Goal: Information Seeking & Learning: Learn about a topic

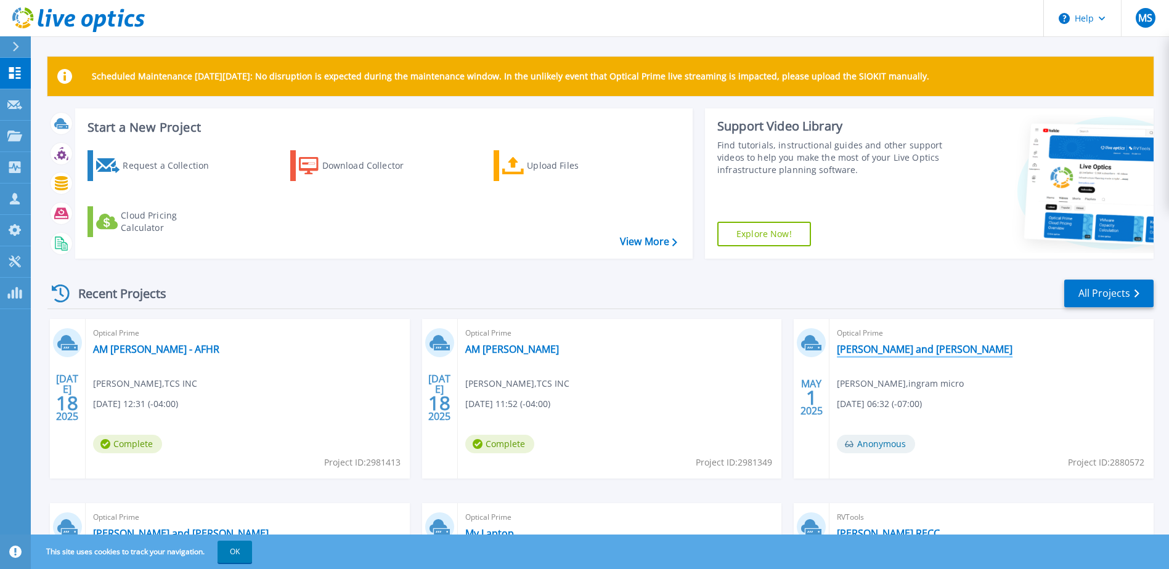
click at [871, 354] on link "[PERSON_NAME] and [PERSON_NAME]" at bounding box center [925, 349] width 176 height 12
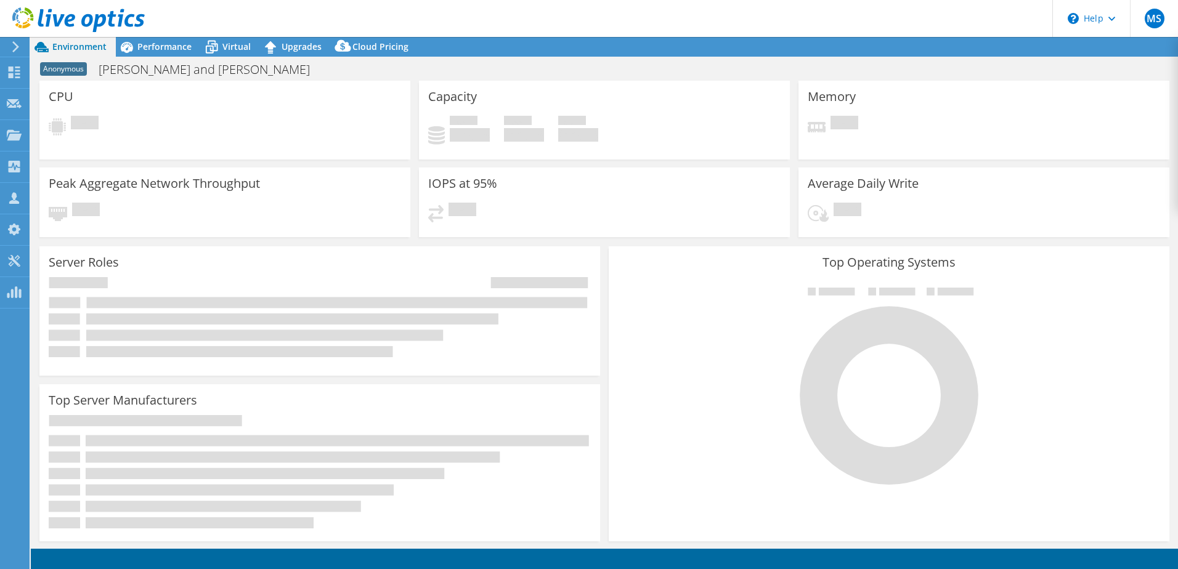
select select "USD"
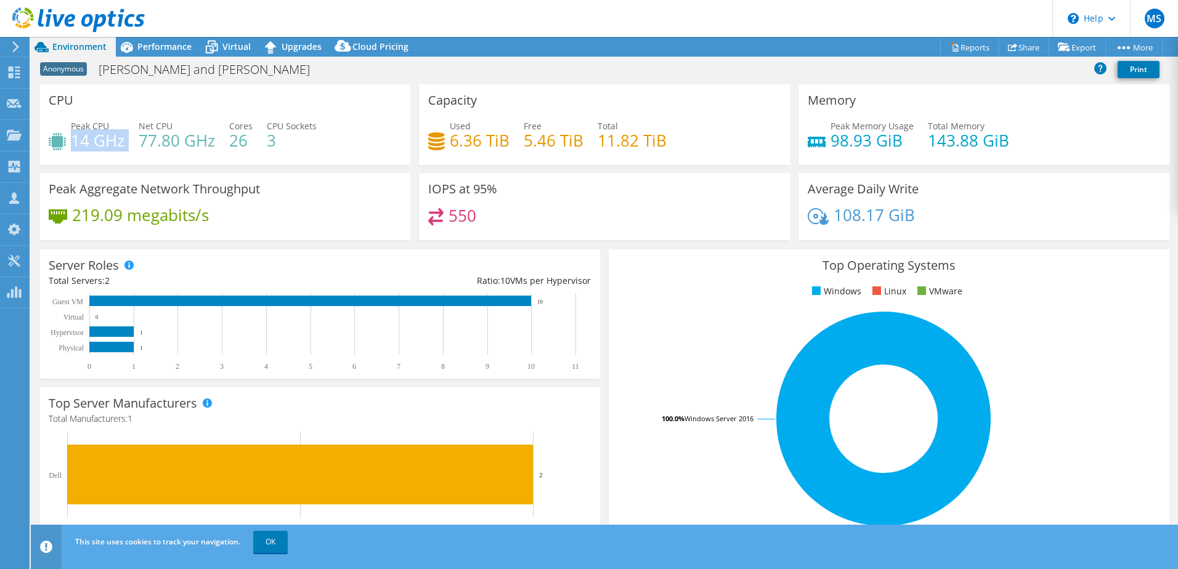
drag, startPoint x: 72, startPoint y: 137, endPoint x: 126, endPoint y: 139, distance: 53.6
click at [126, 139] on div "Peak CPU 14 GHz Net CPU 77.80 GHz Cores 26 CPU Sockets 3" at bounding box center [225, 140] width 352 height 40
drag, startPoint x: 598, startPoint y: 139, endPoint x: 646, endPoint y: 135, distance: 48.2
click at [646, 135] on h4 "11.82 TiB" at bounding box center [632, 141] width 69 height 14
drag, startPoint x: 448, startPoint y: 137, endPoint x: 505, endPoint y: 138, distance: 57.3
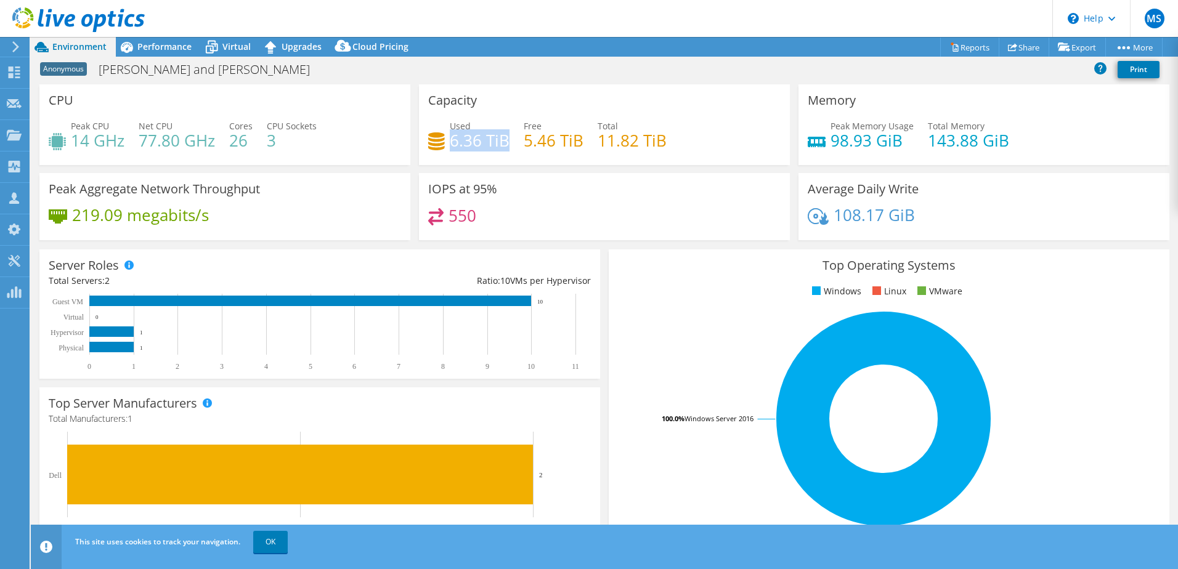
click at [505, 138] on h4 "6.36 TiB" at bounding box center [480, 141] width 60 height 14
drag, startPoint x: 825, startPoint y: 139, endPoint x: 1026, endPoint y: 146, distance: 201.0
click at [1026, 146] on div "Peak Memory Usage 98.93 GiB Total Memory 143.88 GiB" at bounding box center [984, 140] width 352 height 40
click at [928, 145] on h4 "143.88 GiB" at bounding box center [968, 141] width 81 height 14
drag, startPoint x: 985, startPoint y: 135, endPoint x: 991, endPoint y: 135, distance: 6.8
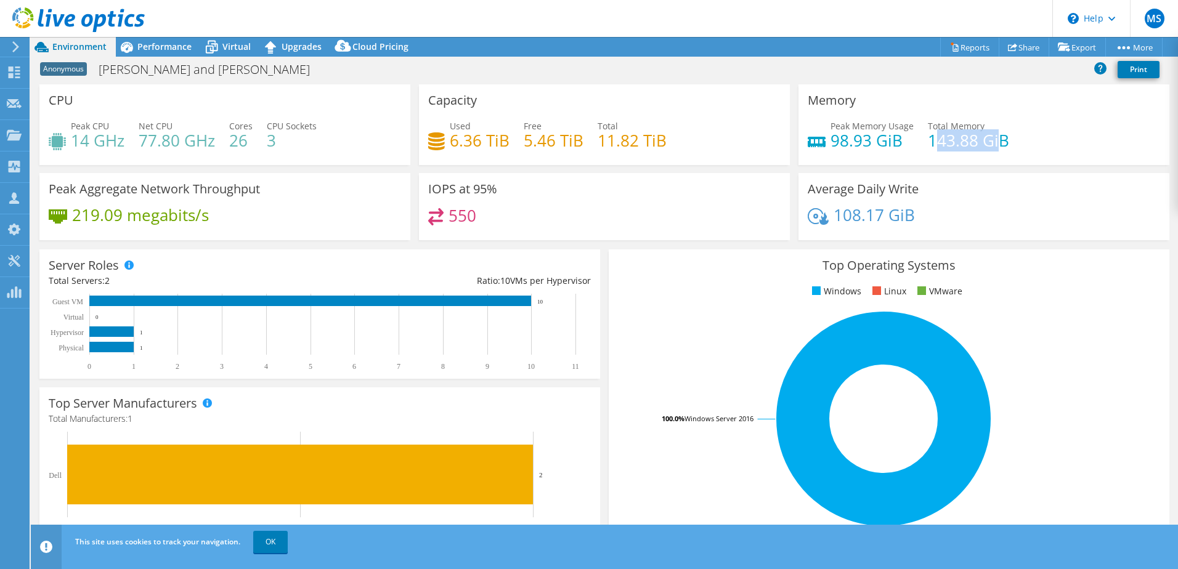
click at [991, 135] on h4 "143.88 GiB" at bounding box center [968, 141] width 81 height 14
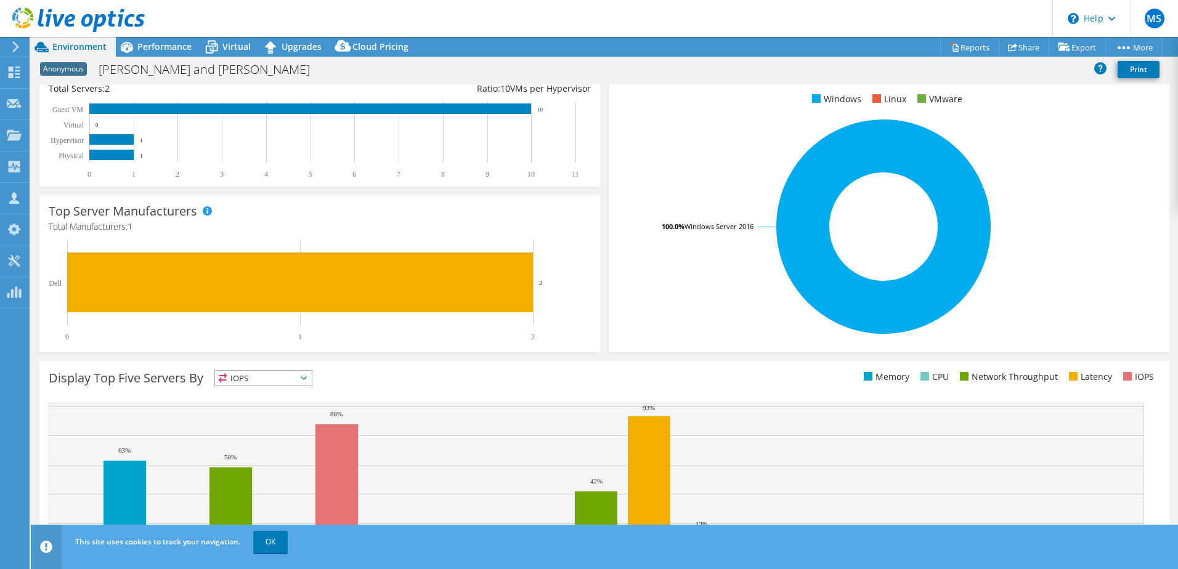
scroll to position [253, 0]
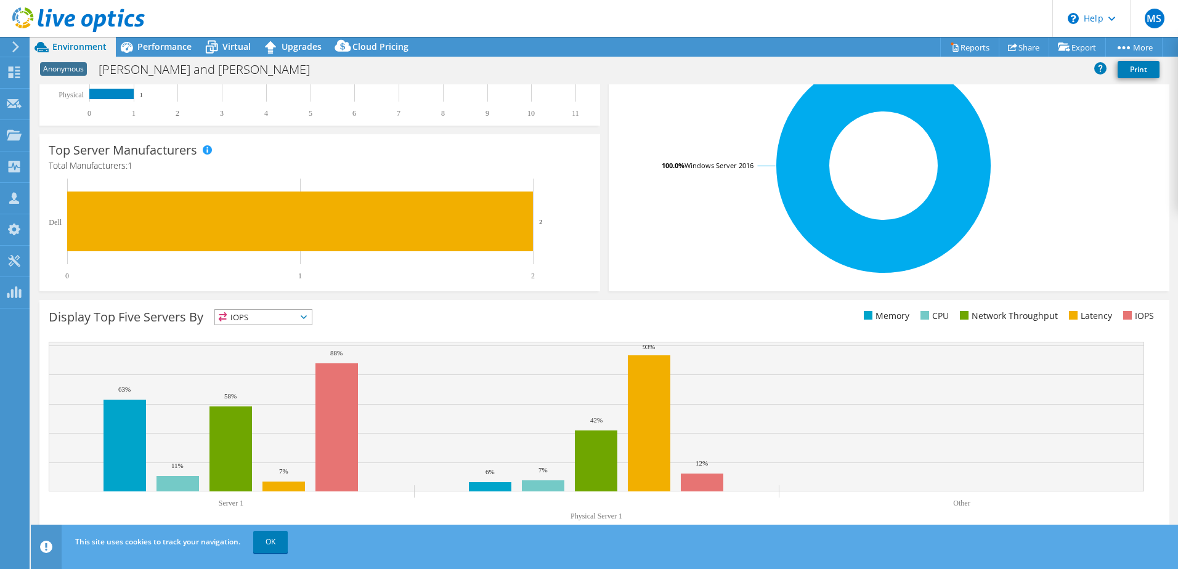
click at [250, 314] on span "IOPS" at bounding box center [263, 317] width 97 height 15
click at [250, 347] on li "Memory" at bounding box center [263, 350] width 97 height 17
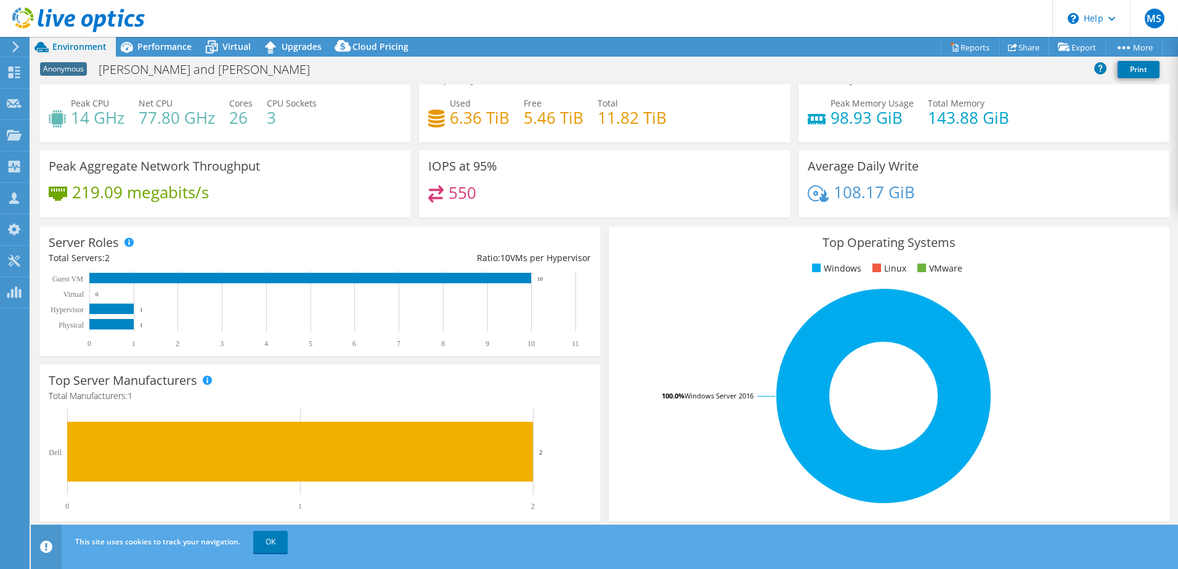
scroll to position [0, 0]
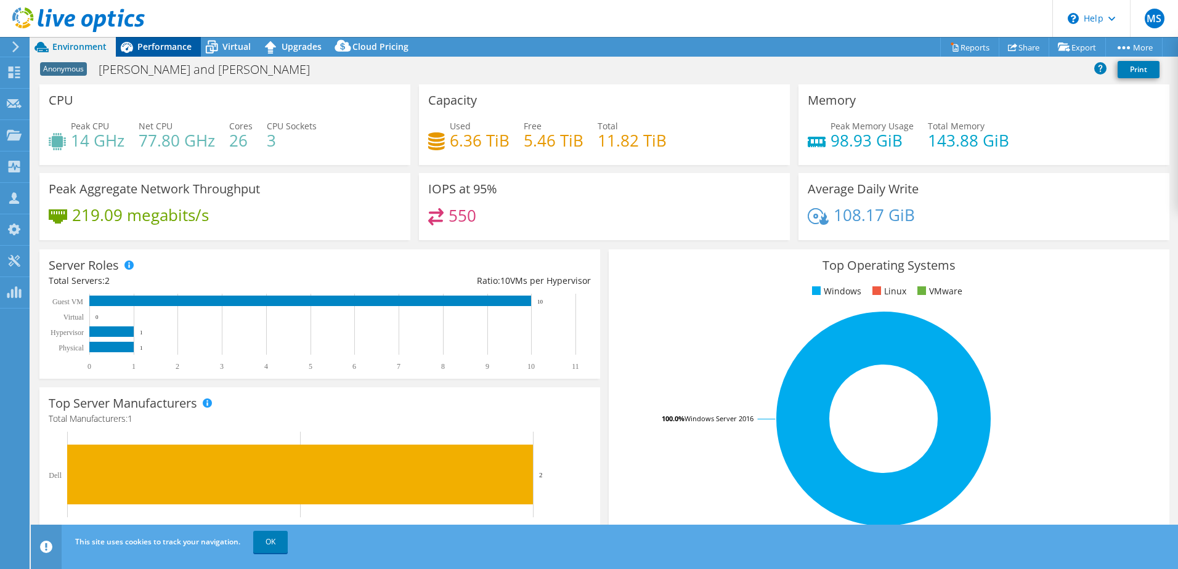
click at [128, 43] on icon at bounding box center [127, 47] width 12 height 11
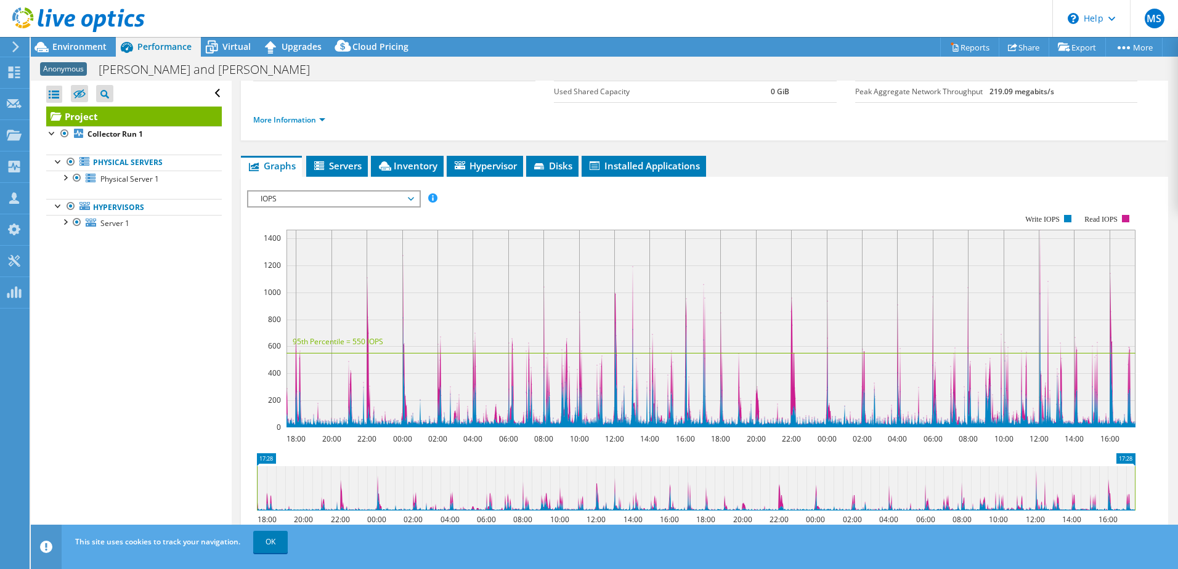
scroll to position [123, 0]
click at [295, 197] on span "IOPS" at bounding box center [333, 198] width 158 height 15
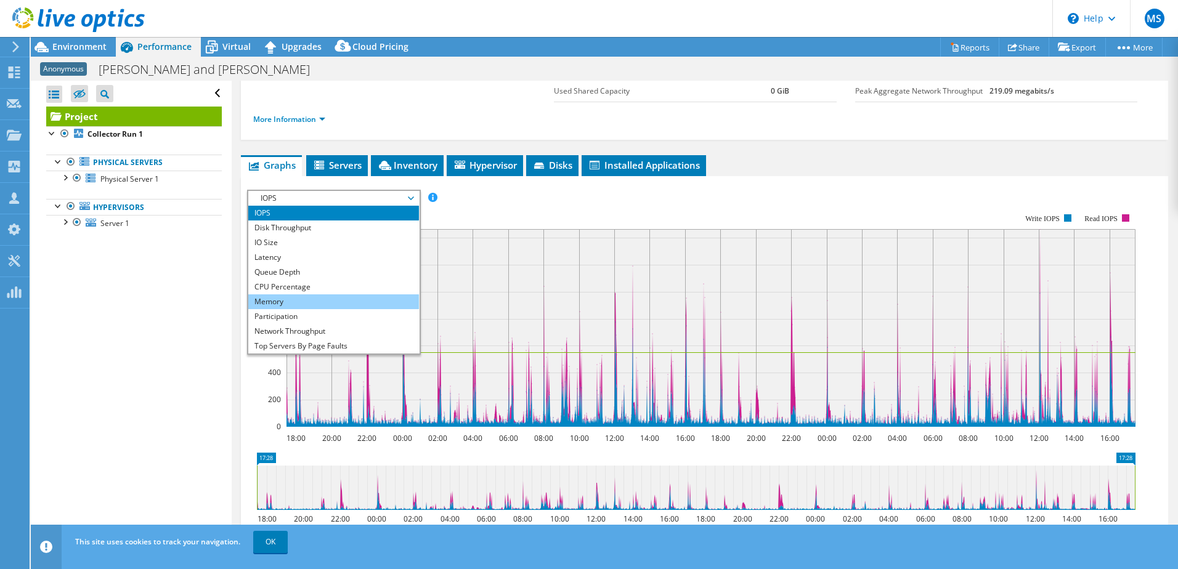
click at [290, 300] on li "Memory" at bounding box center [333, 302] width 171 height 15
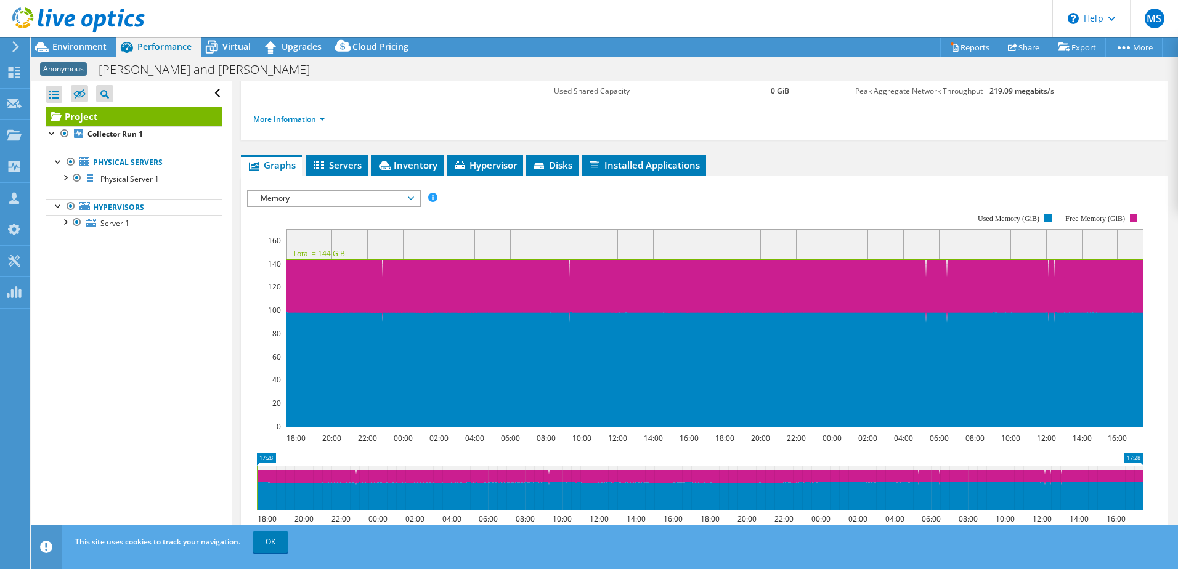
click at [330, 195] on span "Memory" at bounding box center [333, 198] width 158 height 15
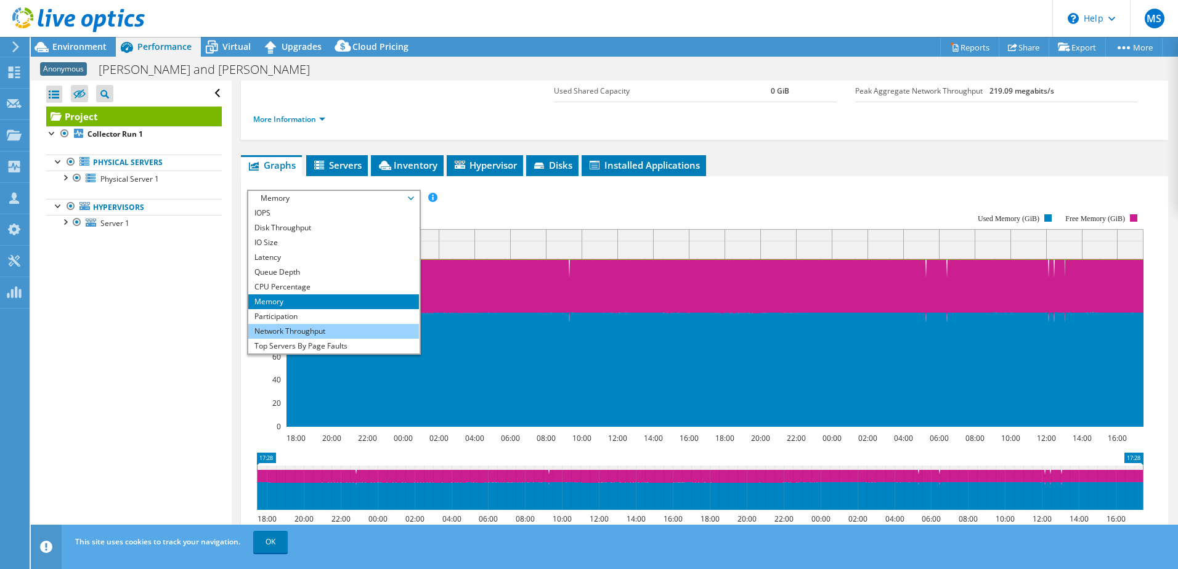
click at [293, 325] on li "Network Throughput" at bounding box center [333, 331] width 171 height 15
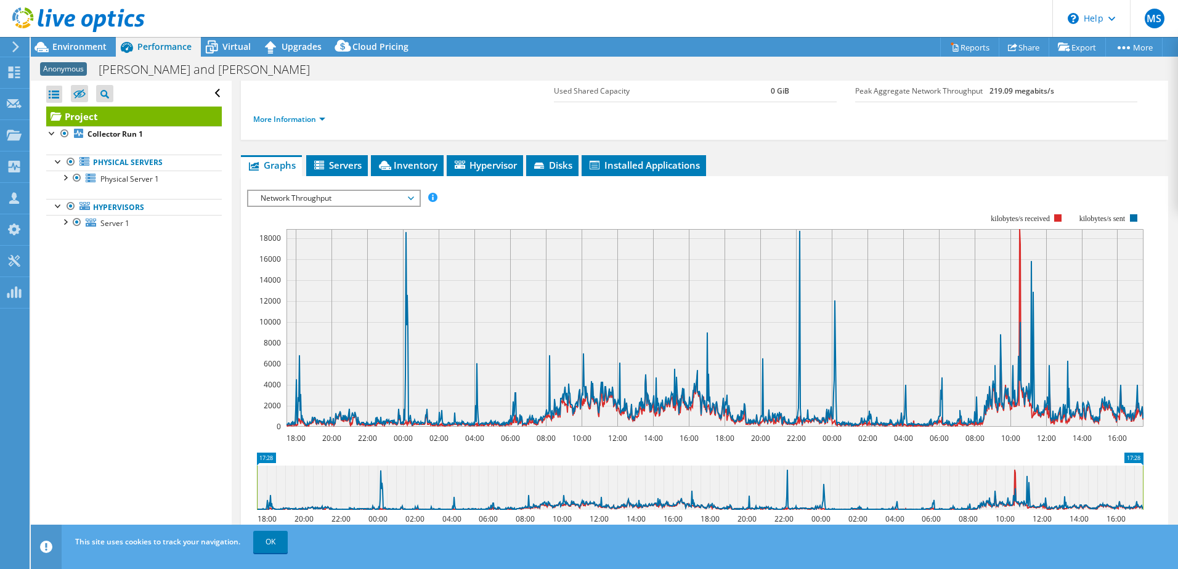
click at [319, 191] on span "Network Throughput" at bounding box center [333, 198] width 158 height 15
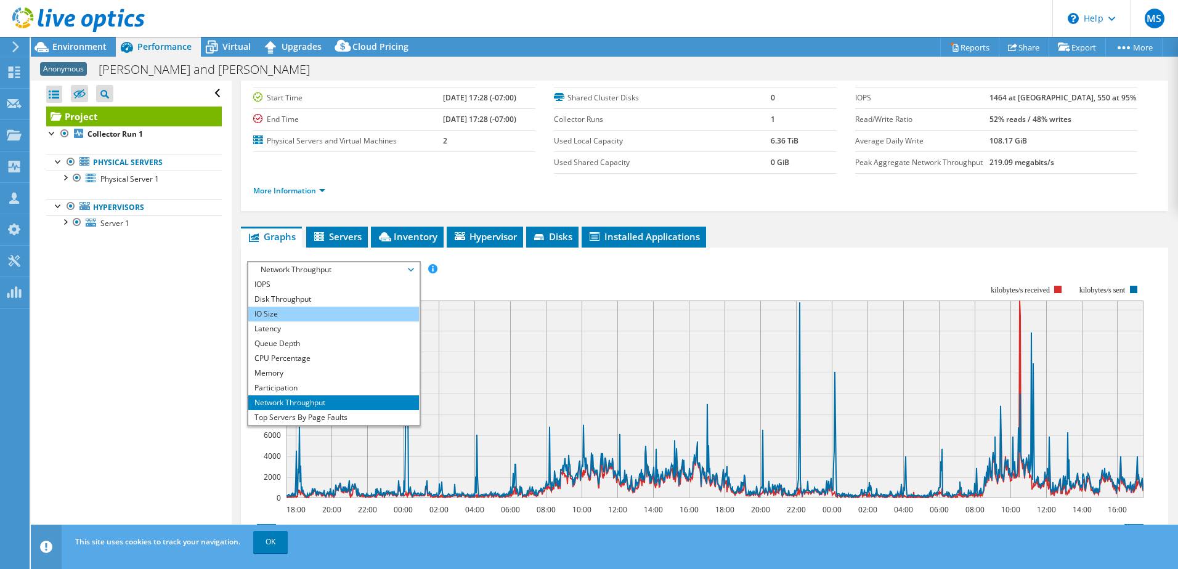
scroll to position [0, 0]
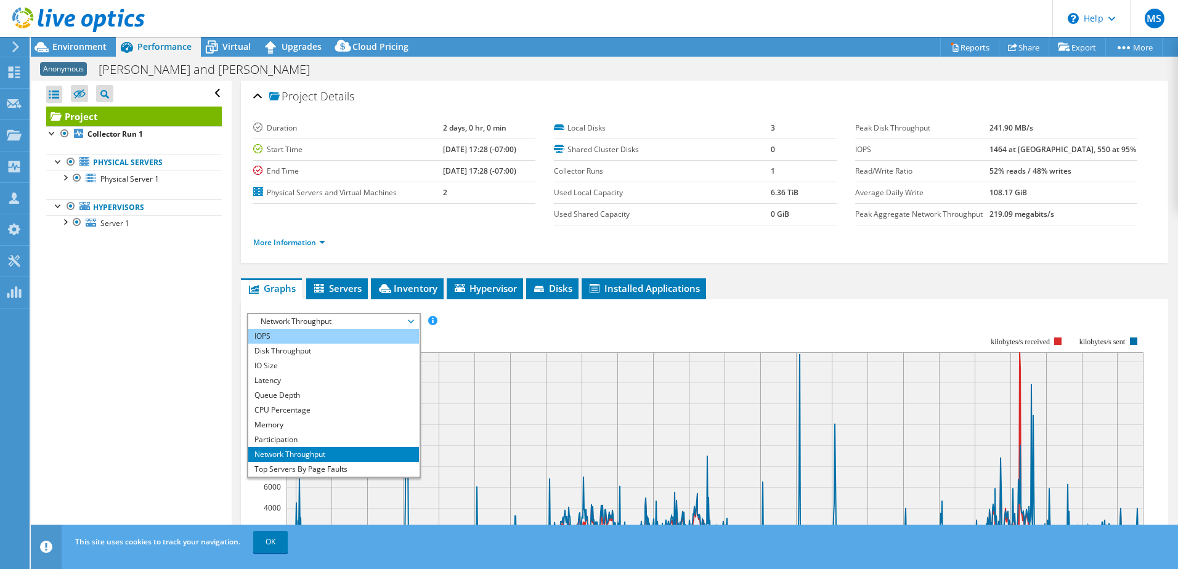
click at [276, 335] on li "IOPS" at bounding box center [333, 336] width 171 height 15
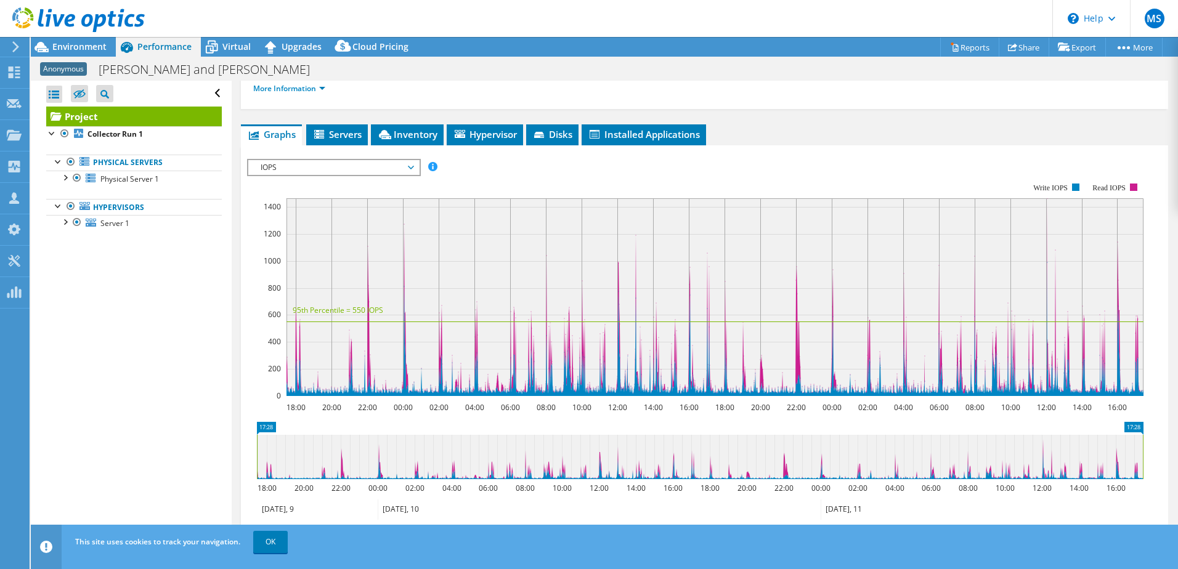
scroll to position [185, 0]
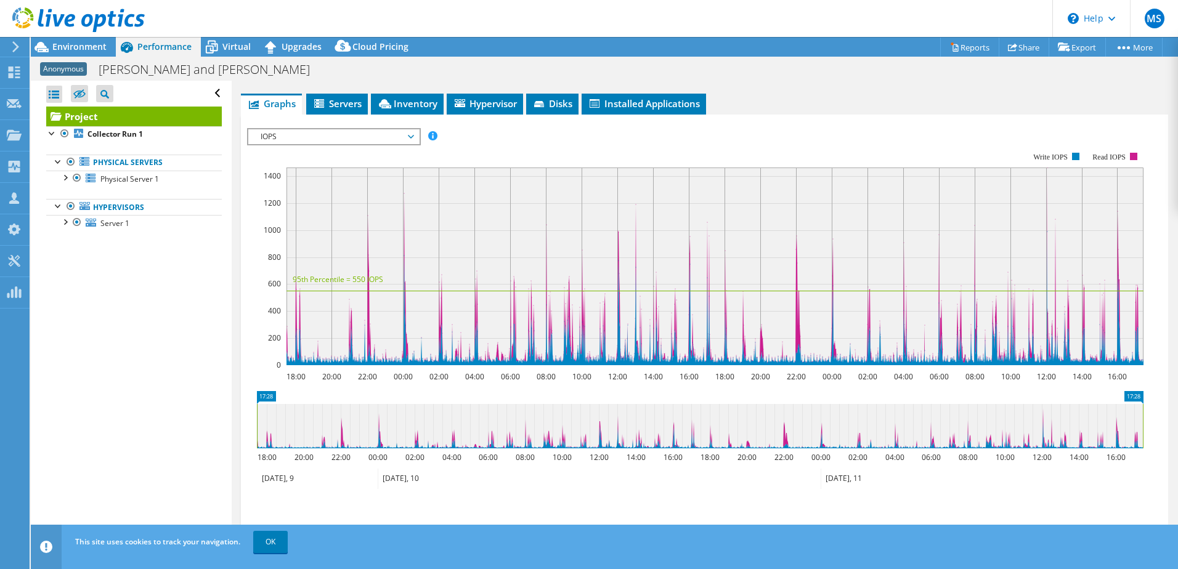
click at [67, 16] on icon at bounding box center [78, 19] width 132 height 25
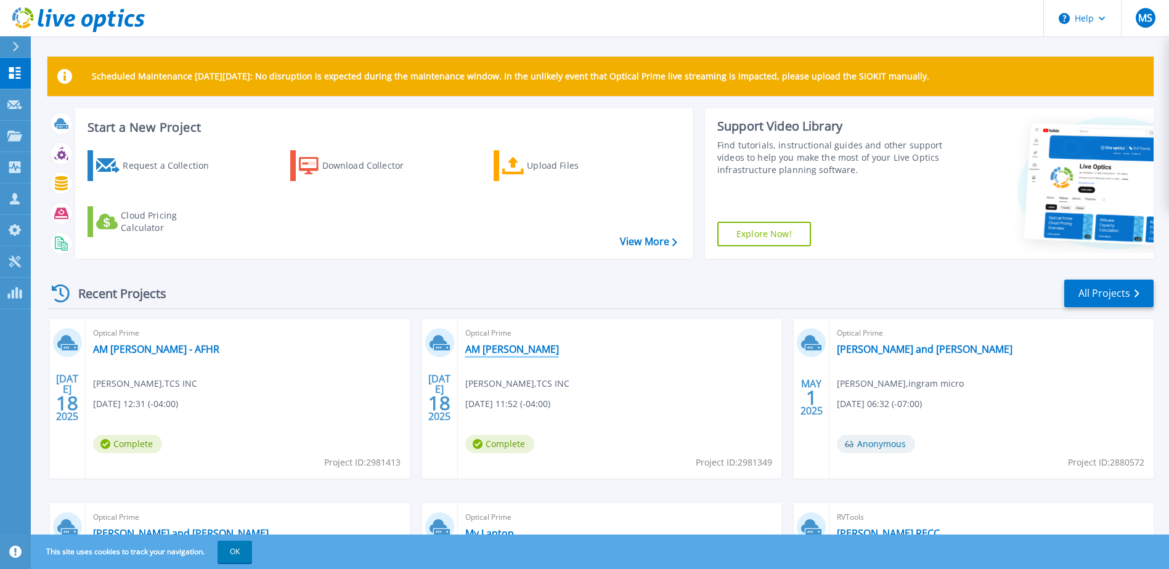
click at [492, 353] on link "AM [PERSON_NAME]" at bounding box center [512, 349] width 94 height 12
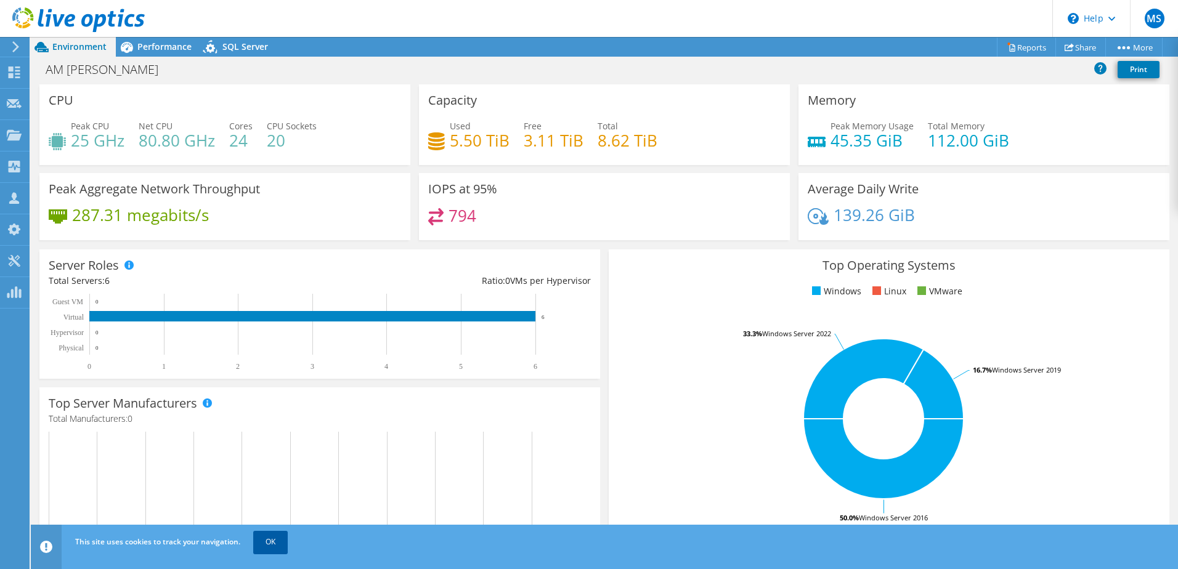
click at [279, 541] on link "OK" at bounding box center [270, 542] width 35 height 22
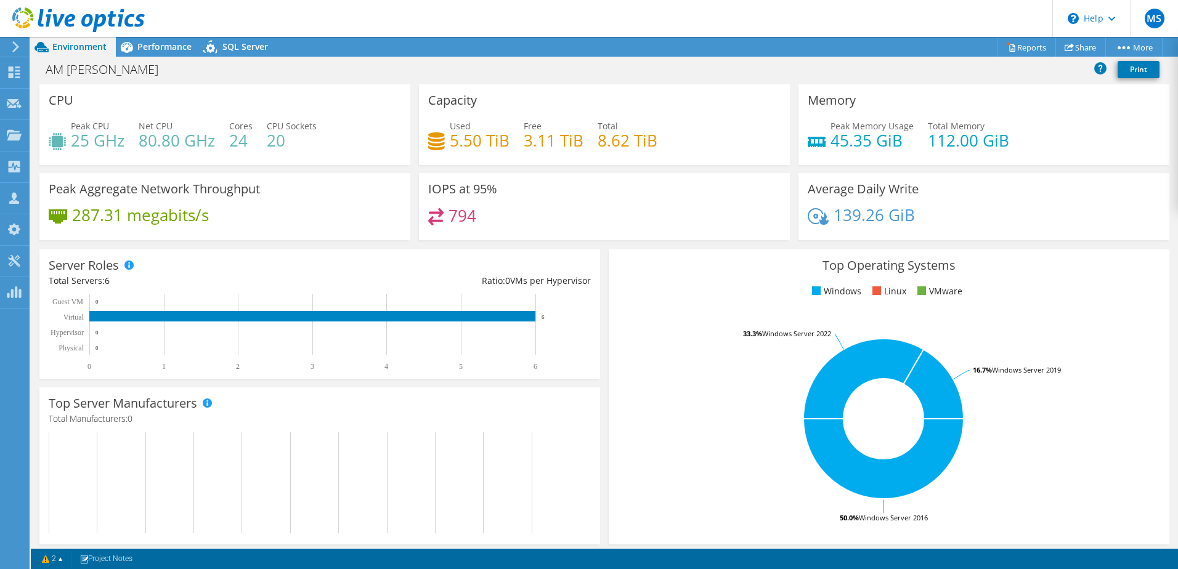
click at [63, 20] on icon at bounding box center [78, 19] width 132 height 25
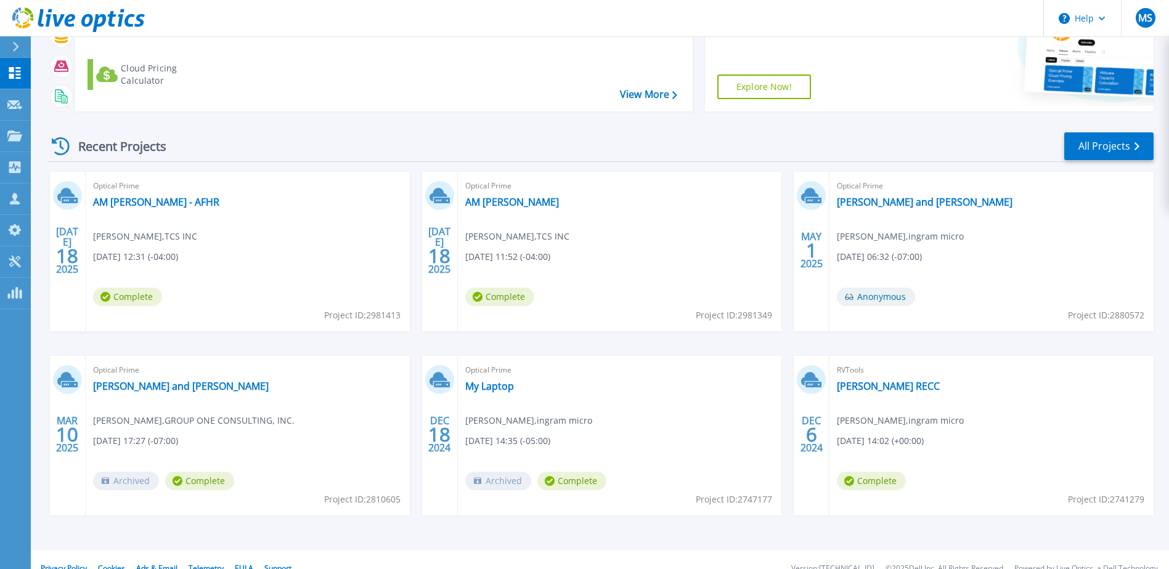
scroll to position [165, 0]
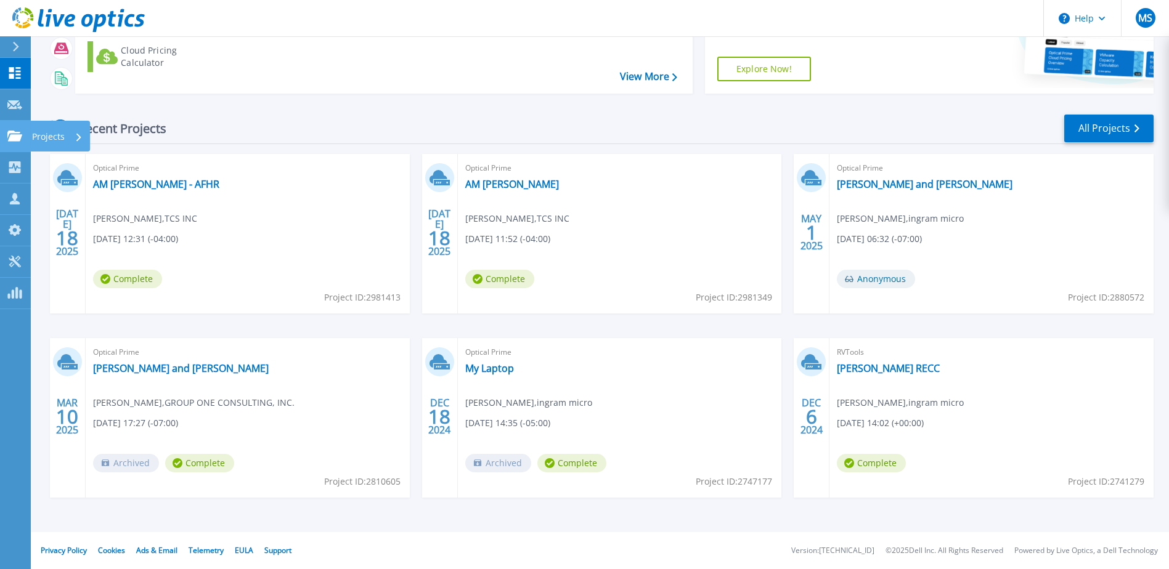
click at [12, 139] on icon at bounding box center [14, 136] width 15 height 10
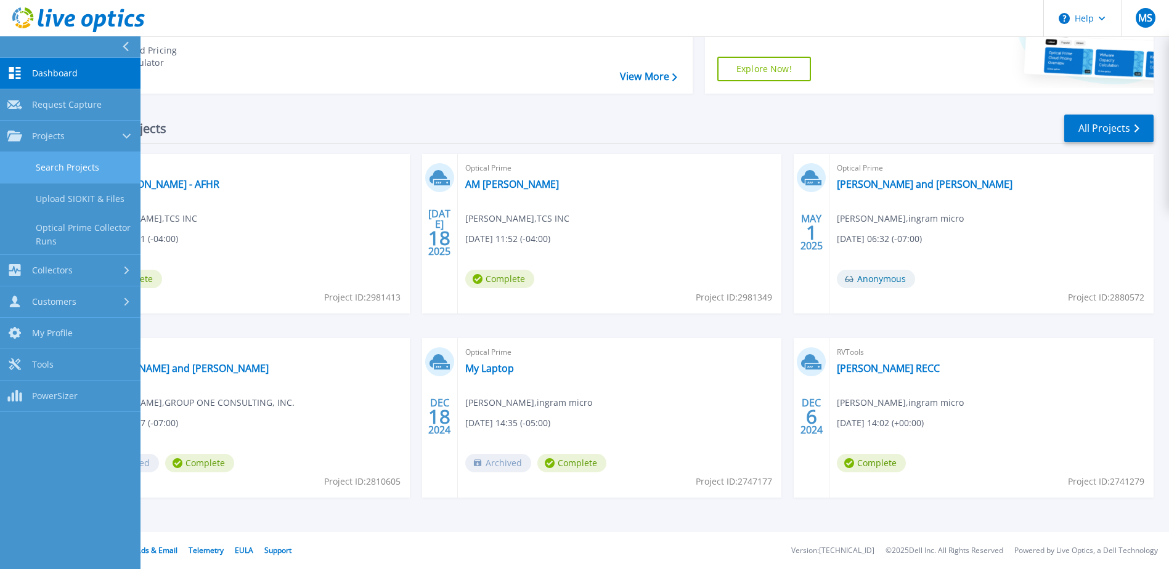
click at [51, 169] on link "Search Projects" at bounding box center [70, 167] width 140 height 31
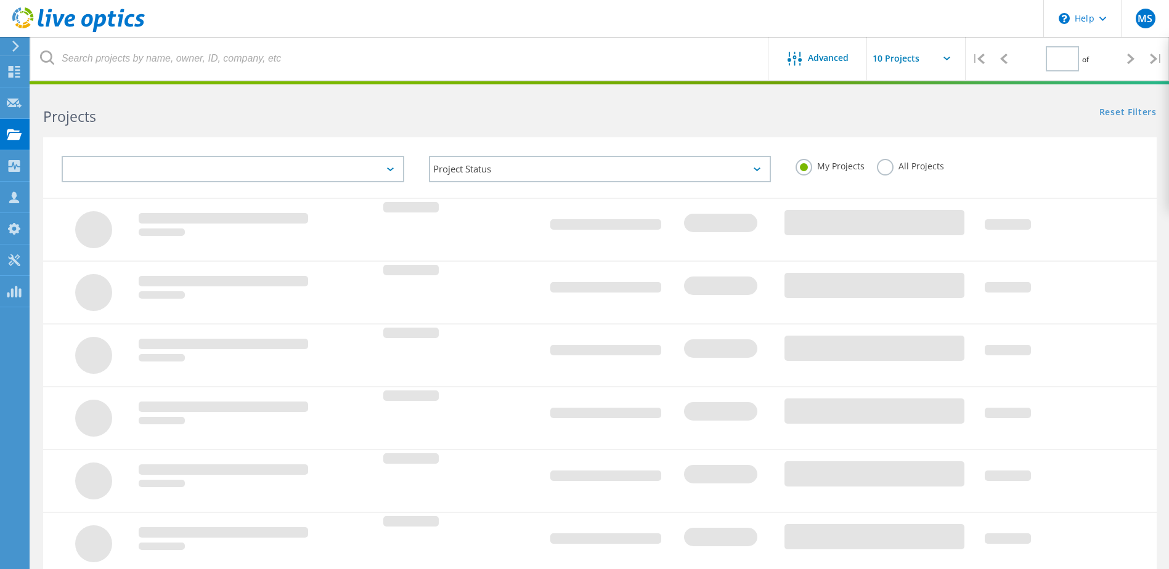
type input "1"
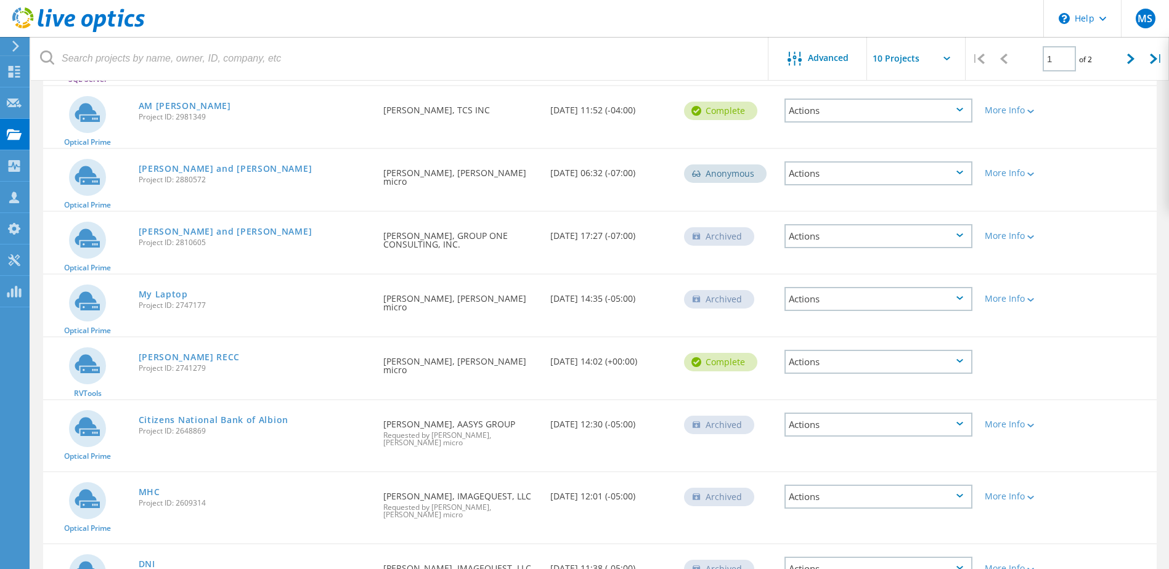
scroll to position [340, 0]
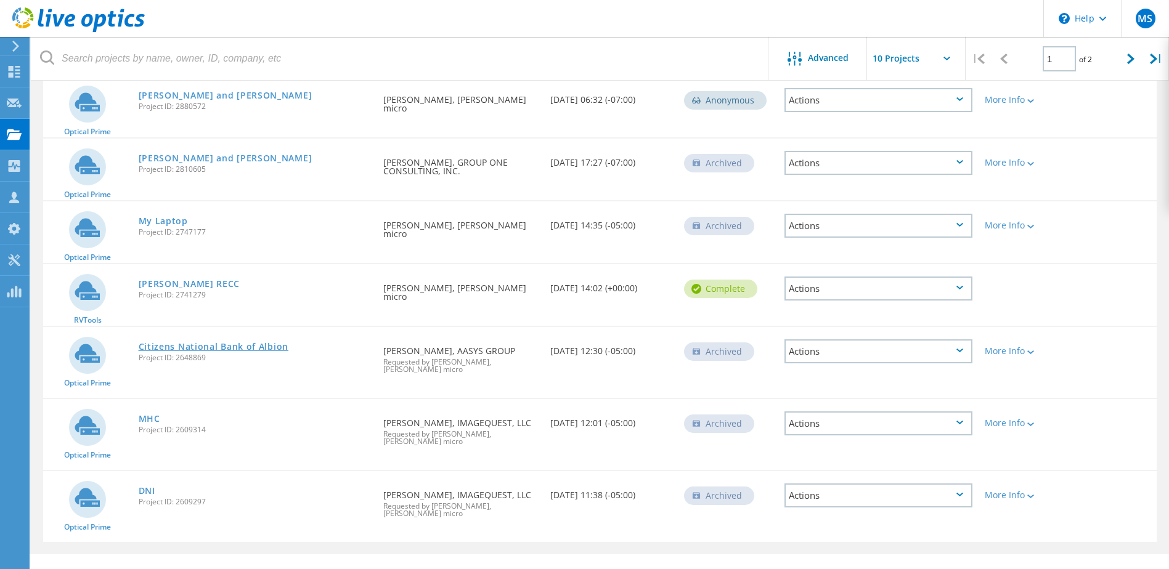
click at [228, 347] on link "Citizens National Bank of Albion" at bounding box center [214, 347] width 150 height 9
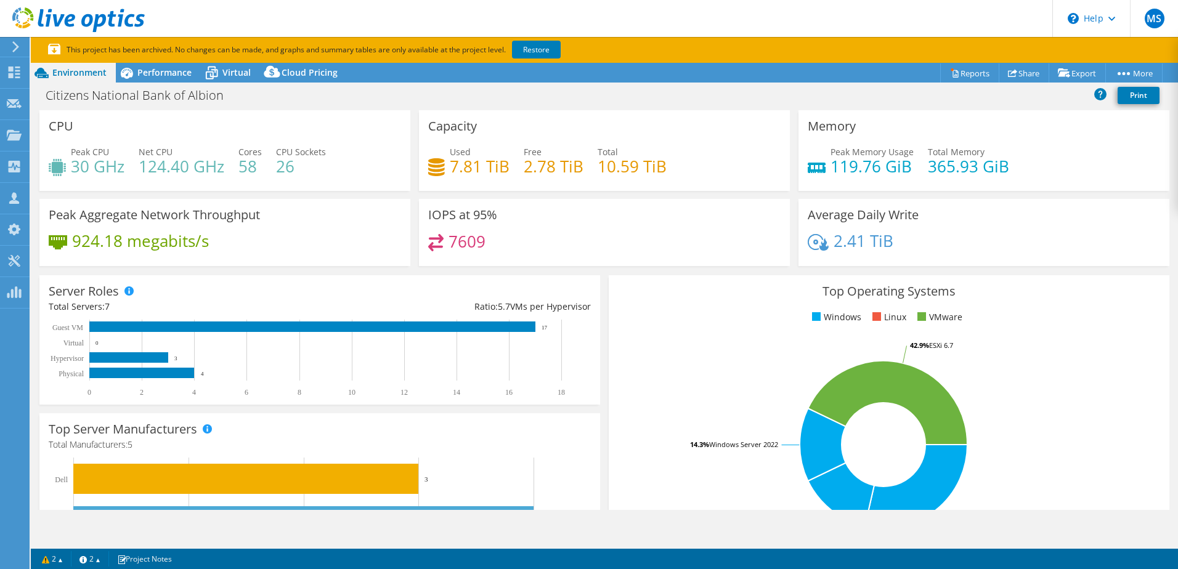
click at [57, 16] on icon at bounding box center [78, 19] width 132 height 25
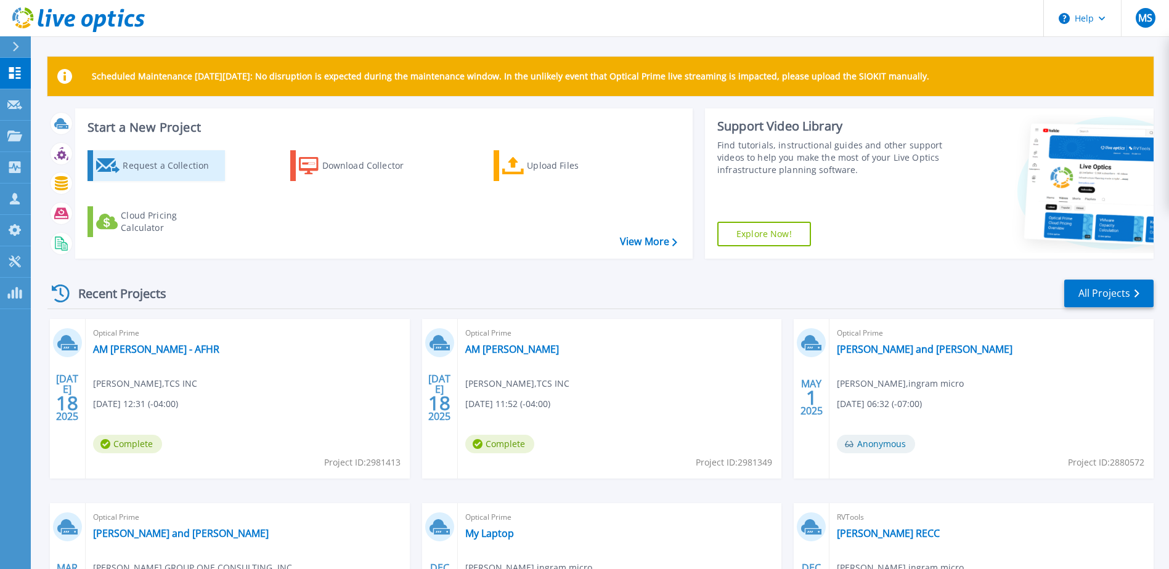
click at [179, 169] on div "Request a Collection" at bounding box center [172, 165] width 99 height 25
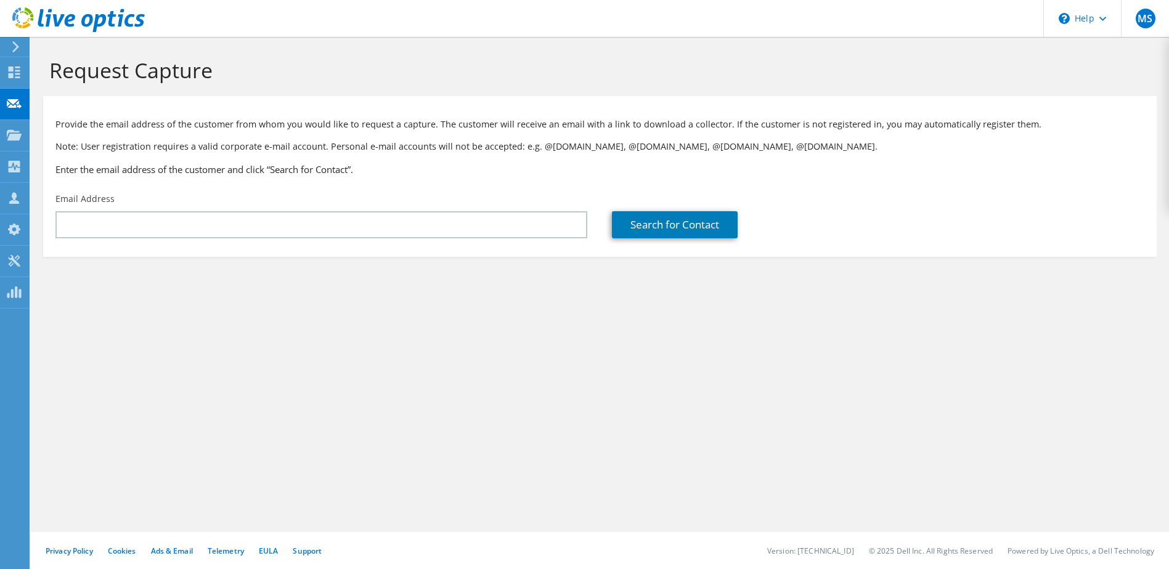
click at [69, 19] on icon at bounding box center [78, 19] width 132 height 25
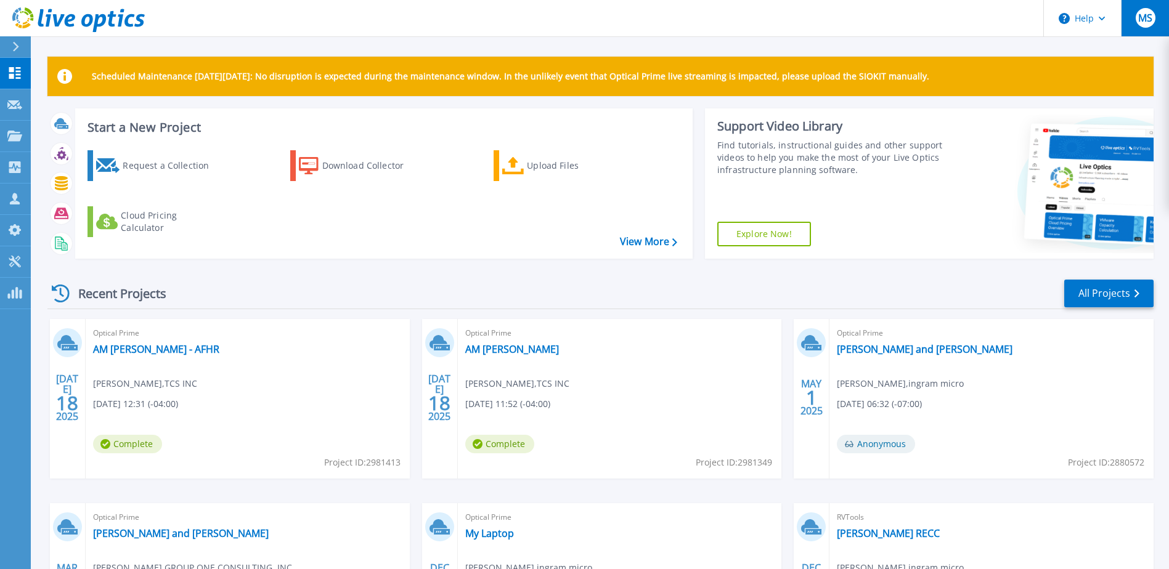
click at [1142, 15] on span "MS" at bounding box center [1145, 18] width 14 height 10
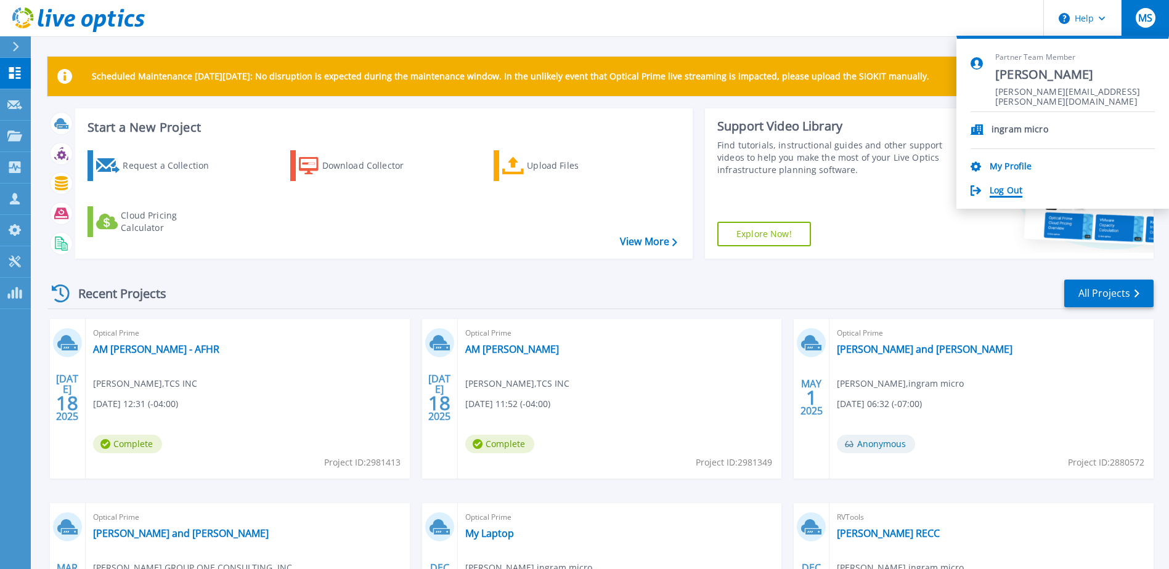
click at [1008, 187] on link "Log Out" at bounding box center [1006, 191] width 33 height 12
